Goal: Task Accomplishment & Management: Manage account settings

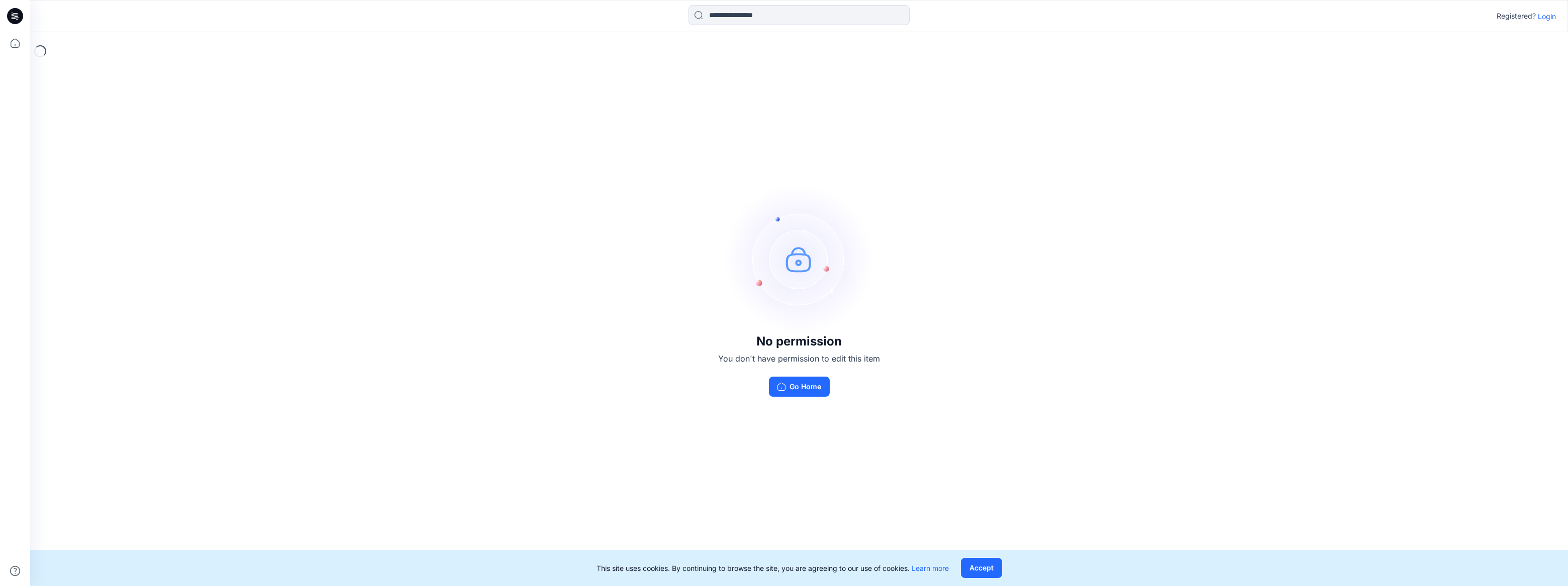
click at [1548, 18] on p "Login" at bounding box center [1547, 16] width 18 height 10
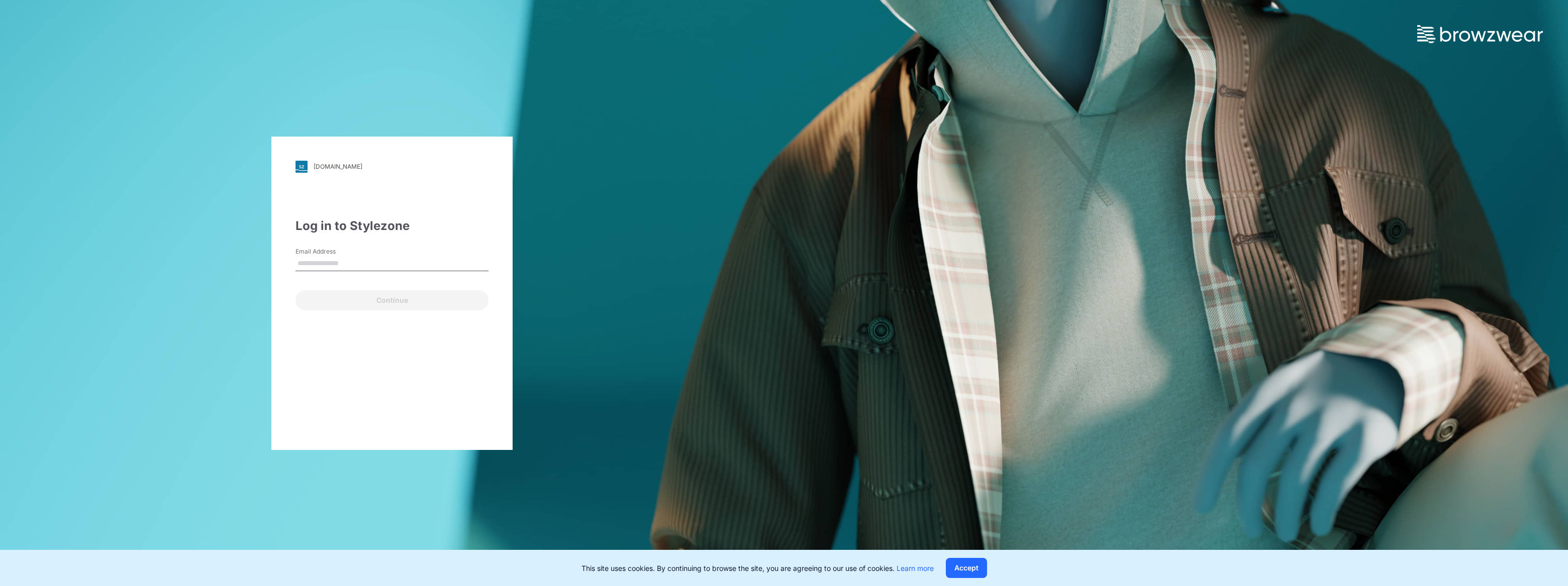
click at [342, 261] on input "Email Address" at bounding box center [392, 263] width 193 height 15
type input "**********"
click at [390, 297] on button "Continue" at bounding box center [392, 301] width 193 height 20
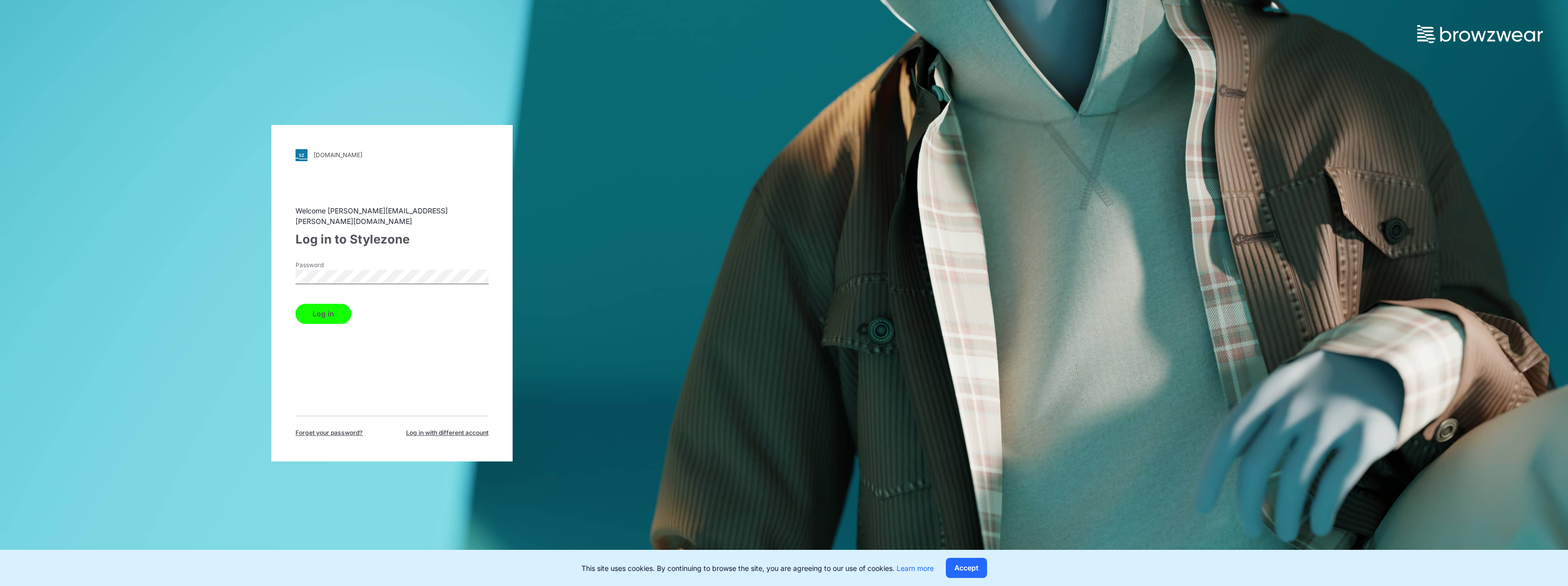
click at [319, 309] on button "Log in" at bounding box center [323, 314] width 56 height 20
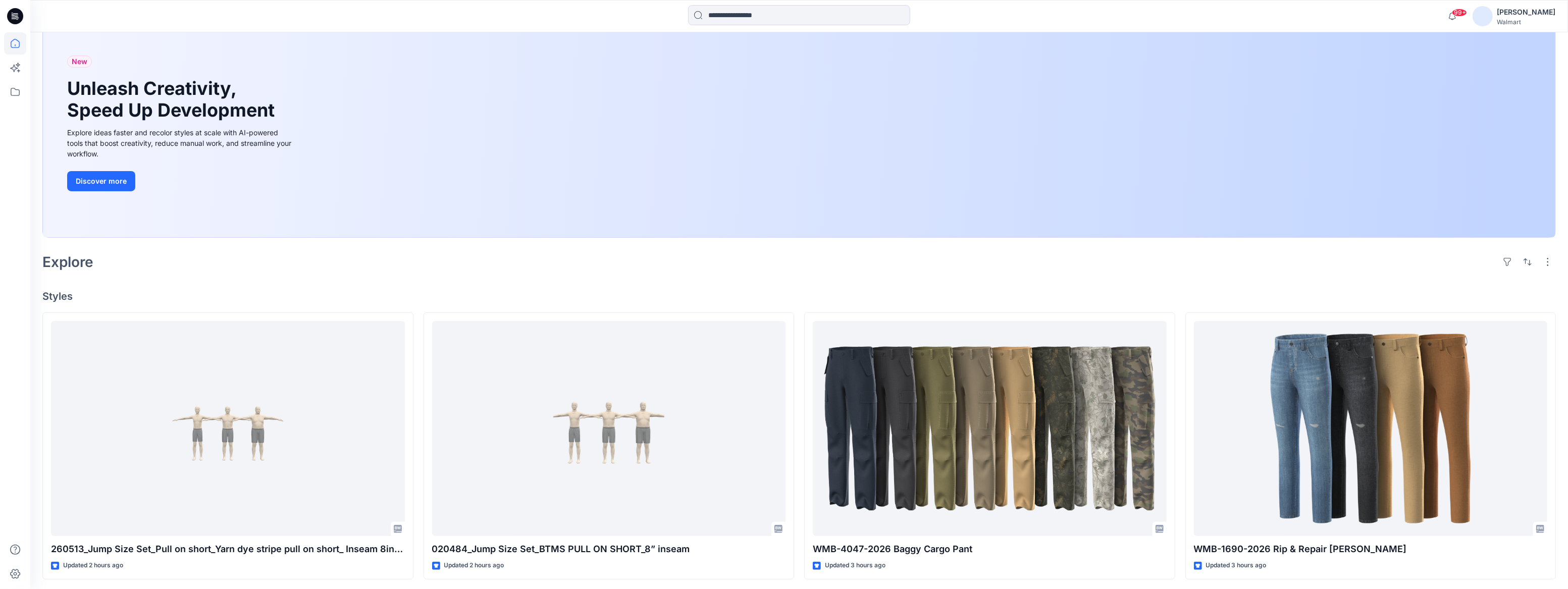
scroll to position [91, 0]
